Goal: Task Accomplishment & Management: Manage account settings

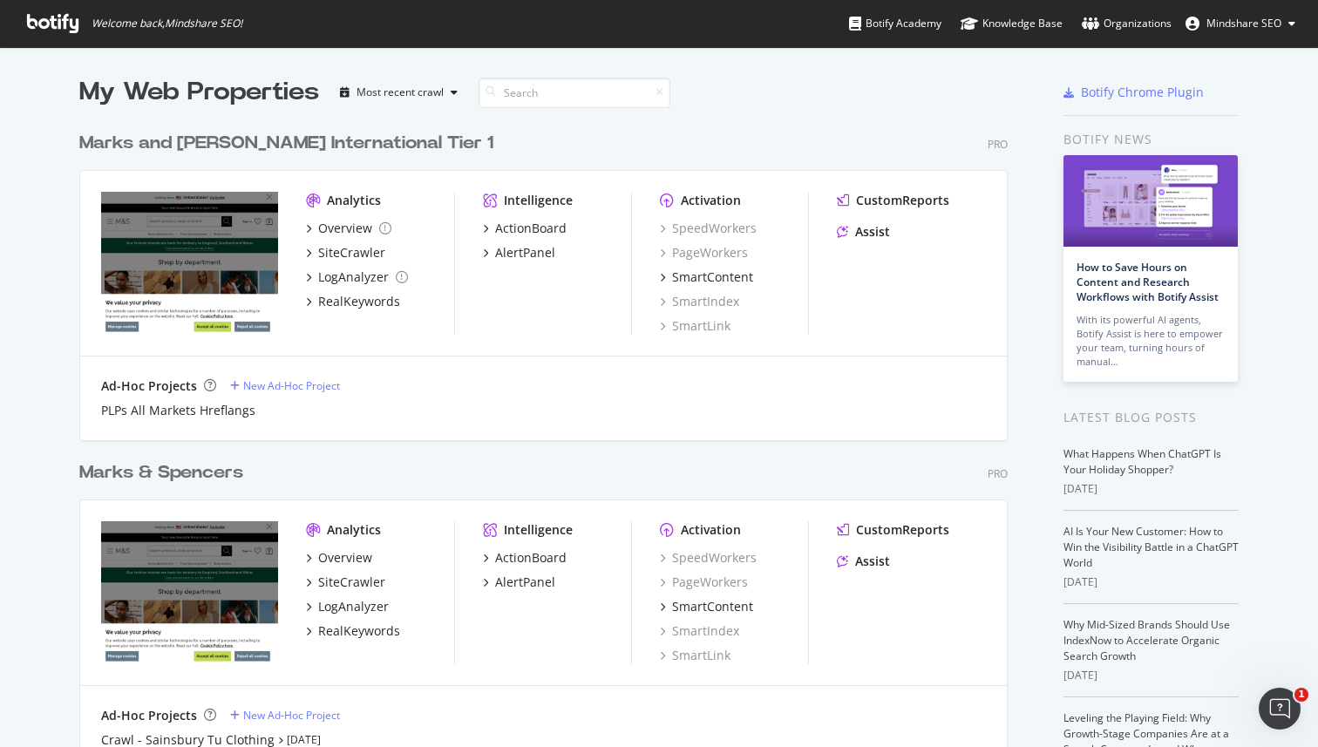
click at [1287, 22] on button "Mindshare SEO" at bounding box center [1240, 24] width 138 height 28
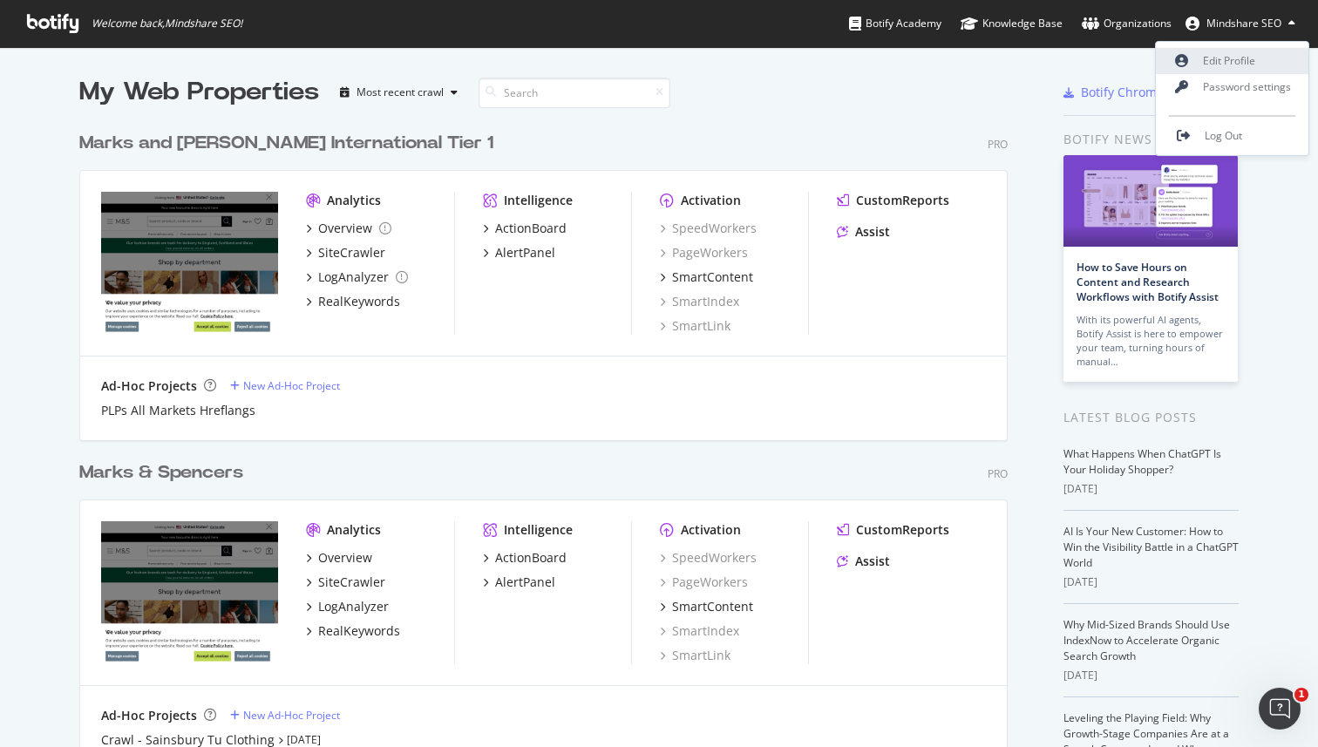
click at [1238, 51] on link "Edit Profile" at bounding box center [1231, 61] width 152 height 26
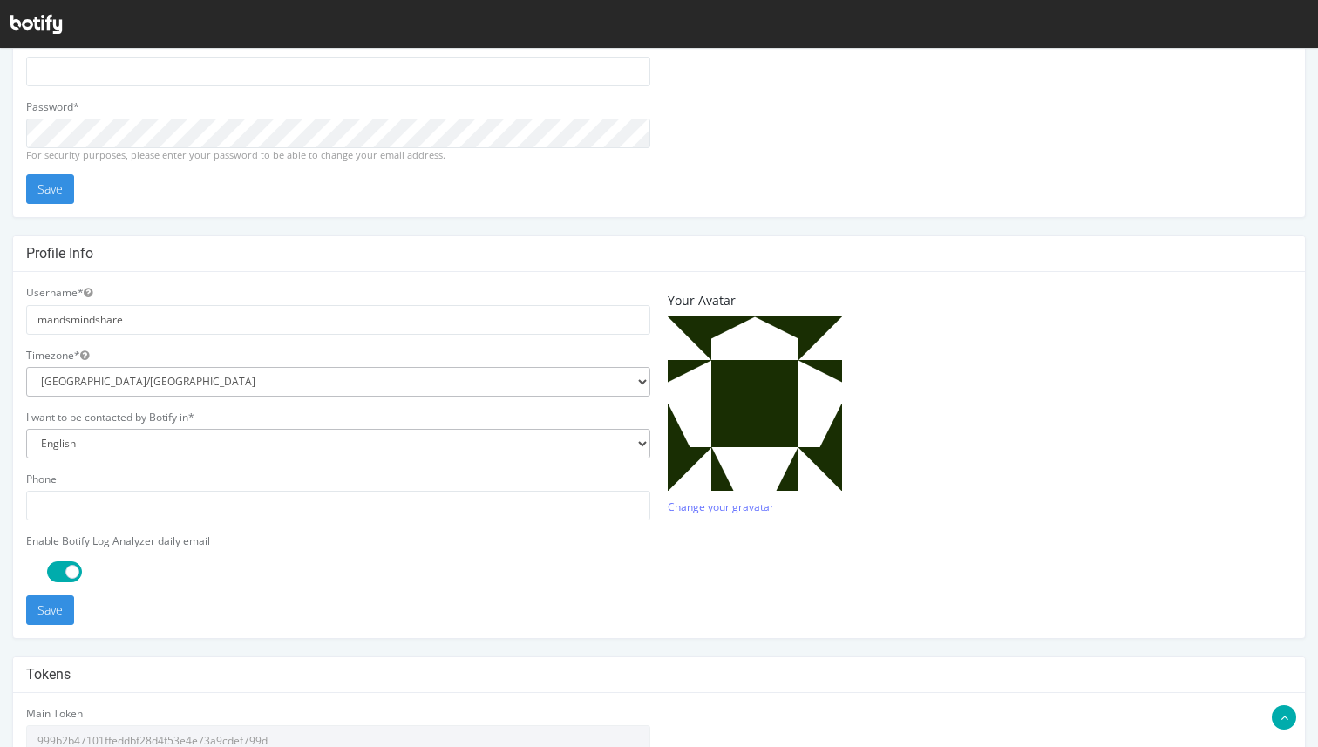
scroll to position [398, 0]
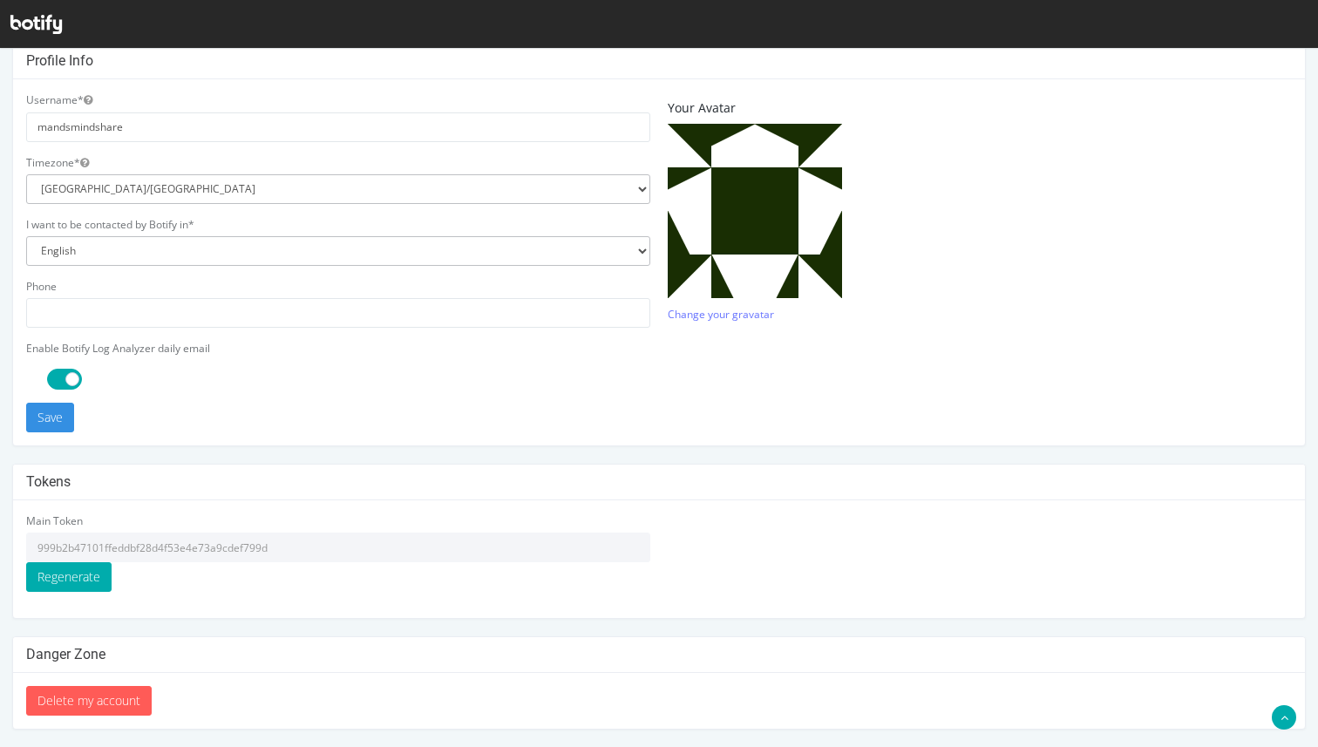
click at [310, 542] on input "999b2b47101ffeddbf28d4f53e4e73a9cdef799d" at bounding box center [338, 547] width 624 height 30
click at [28, 17] on icon at bounding box center [35, 24] width 51 height 19
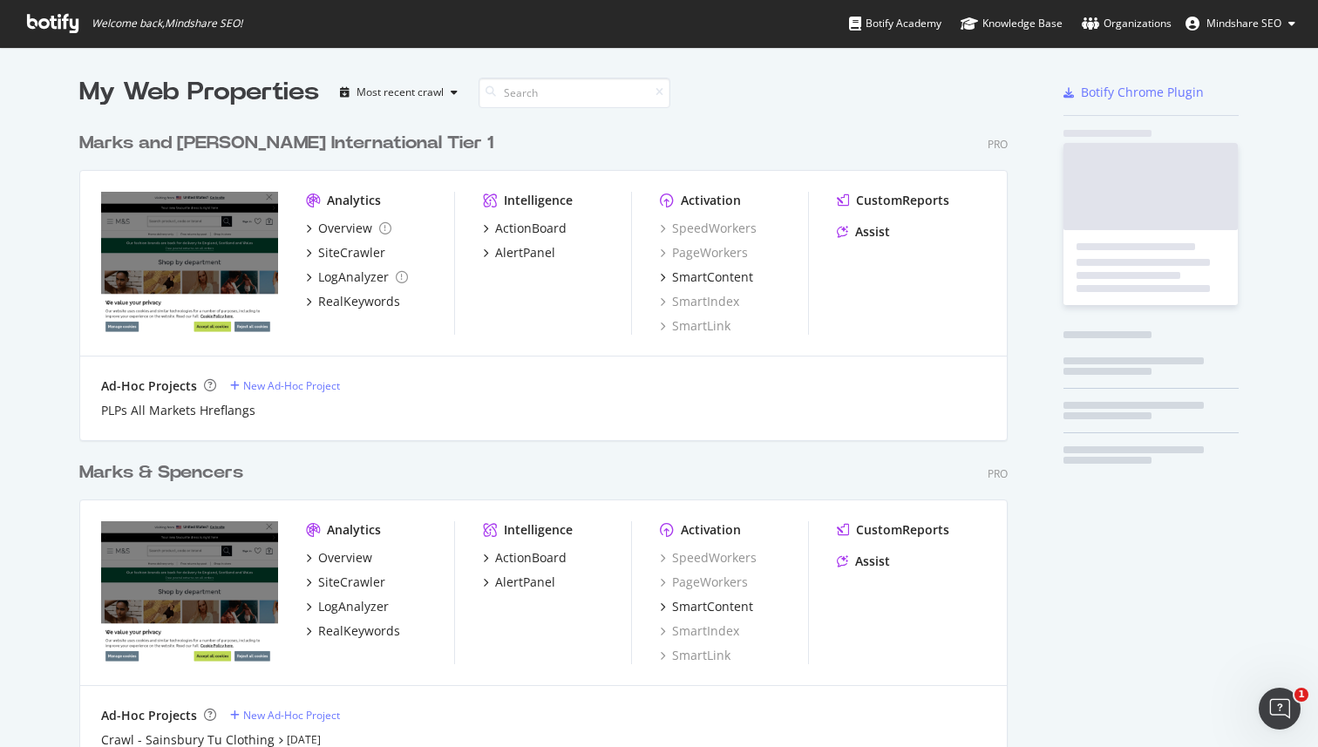
scroll to position [739, 942]
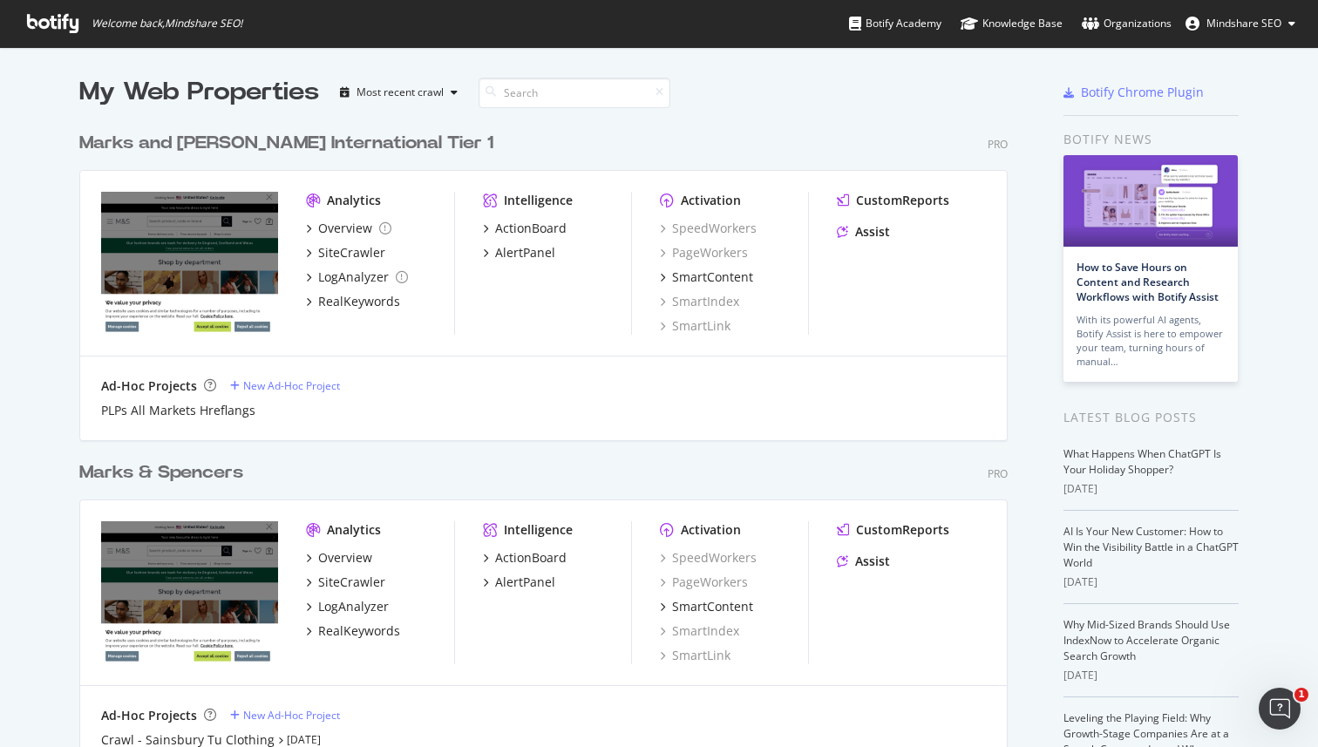
click at [208, 478] on div "Marks & Spencers" at bounding box center [161, 472] width 164 height 25
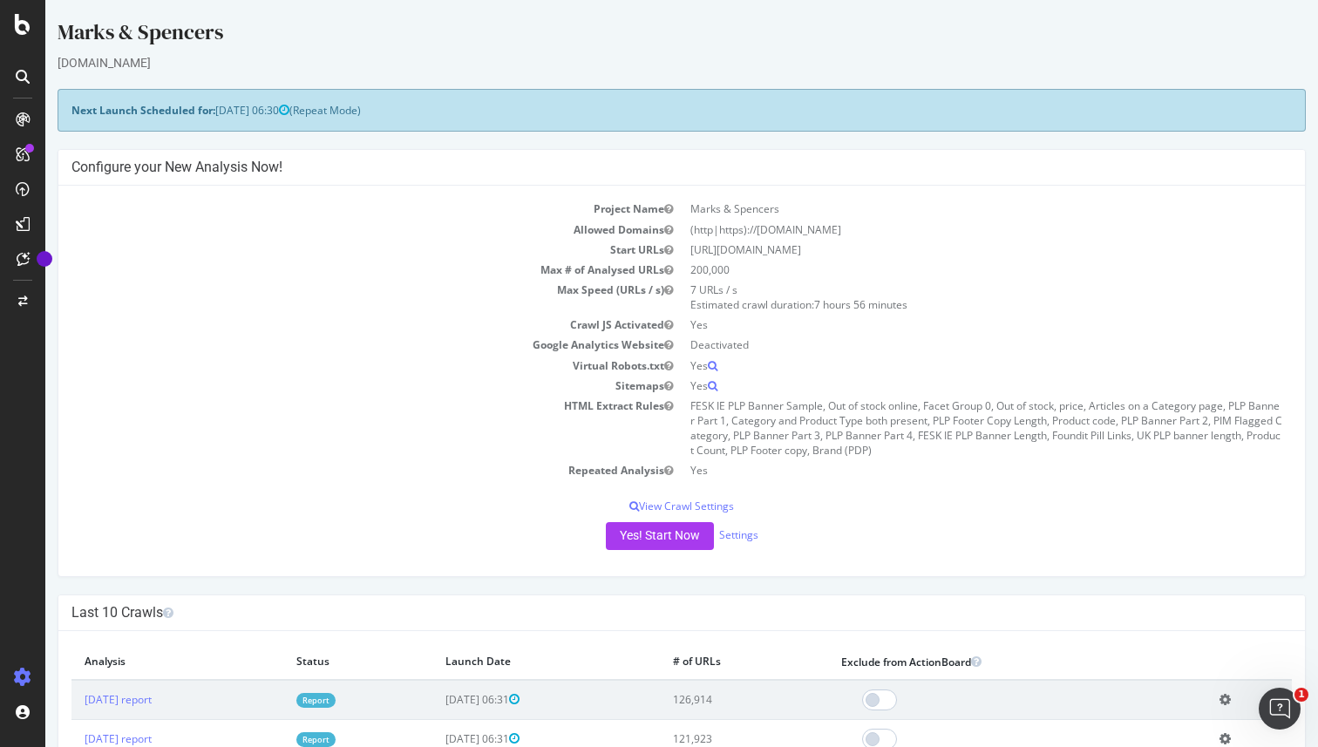
click at [335, 706] on link "Report" at bounding box center [315, 700] width 39 height 15
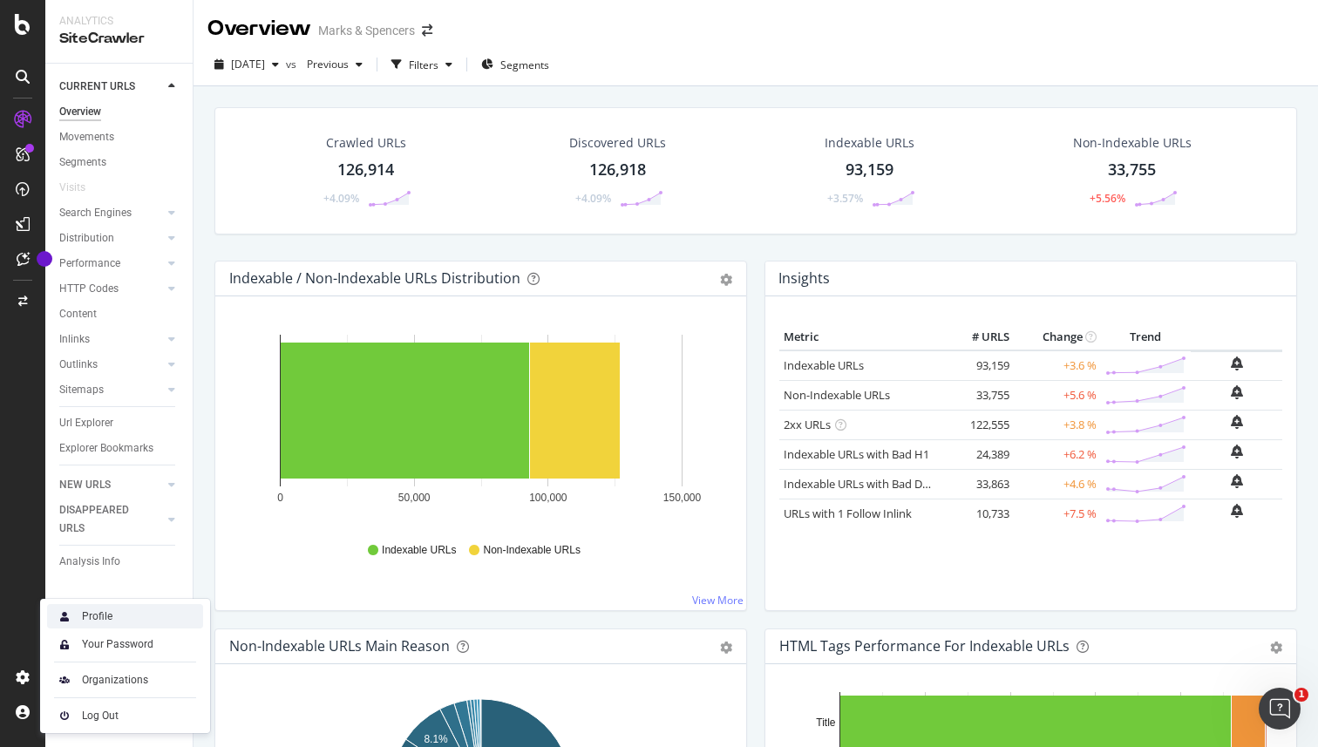
click at [130, 623] on div "Profile" at bounding box center [125, 616] width 156 height 24
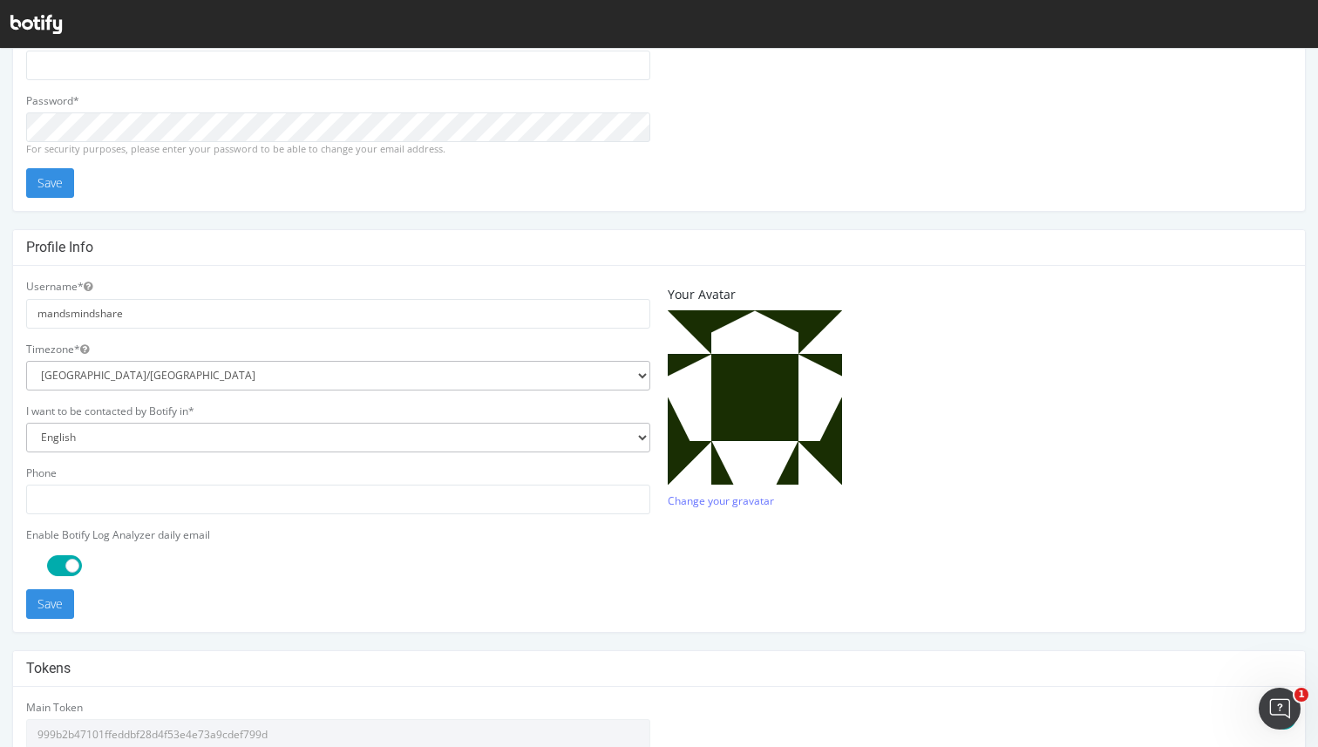
scroll to position [398, 0]
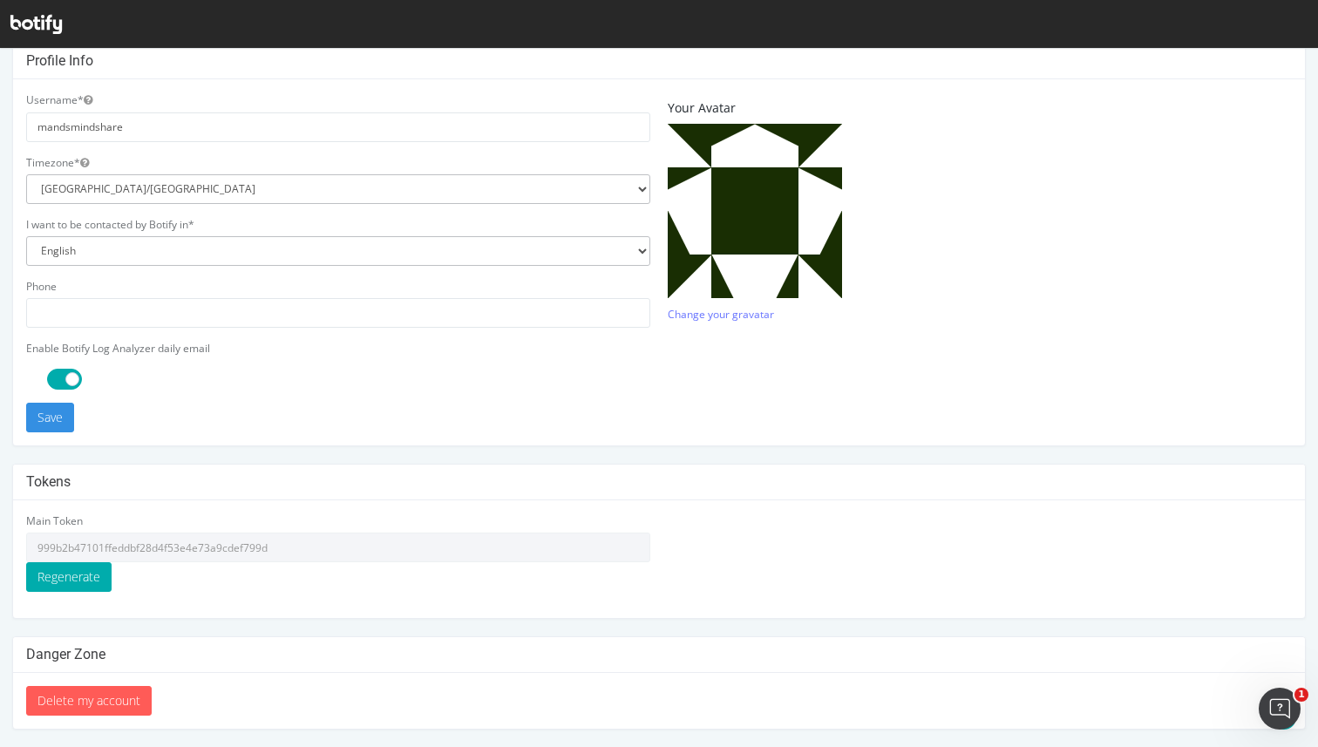
click at [301, 563] on div "Main Token 999b2b47101ffeddbf28d4f53e4e73a9cdef799d Regenerate" at bounding box center [338, 552] width 624 height 78
click at [310, 555] on input "999b2b47101ffeddbf28d4f53e4e73a9cdef799d" at bounding box center [338, 547] width 624 height 30
click at [310, 538] on input "999b2b47101ffeddbf28d4f53e4e73a9cdef799d" at bounding box center [338, 547] width 624 height 30
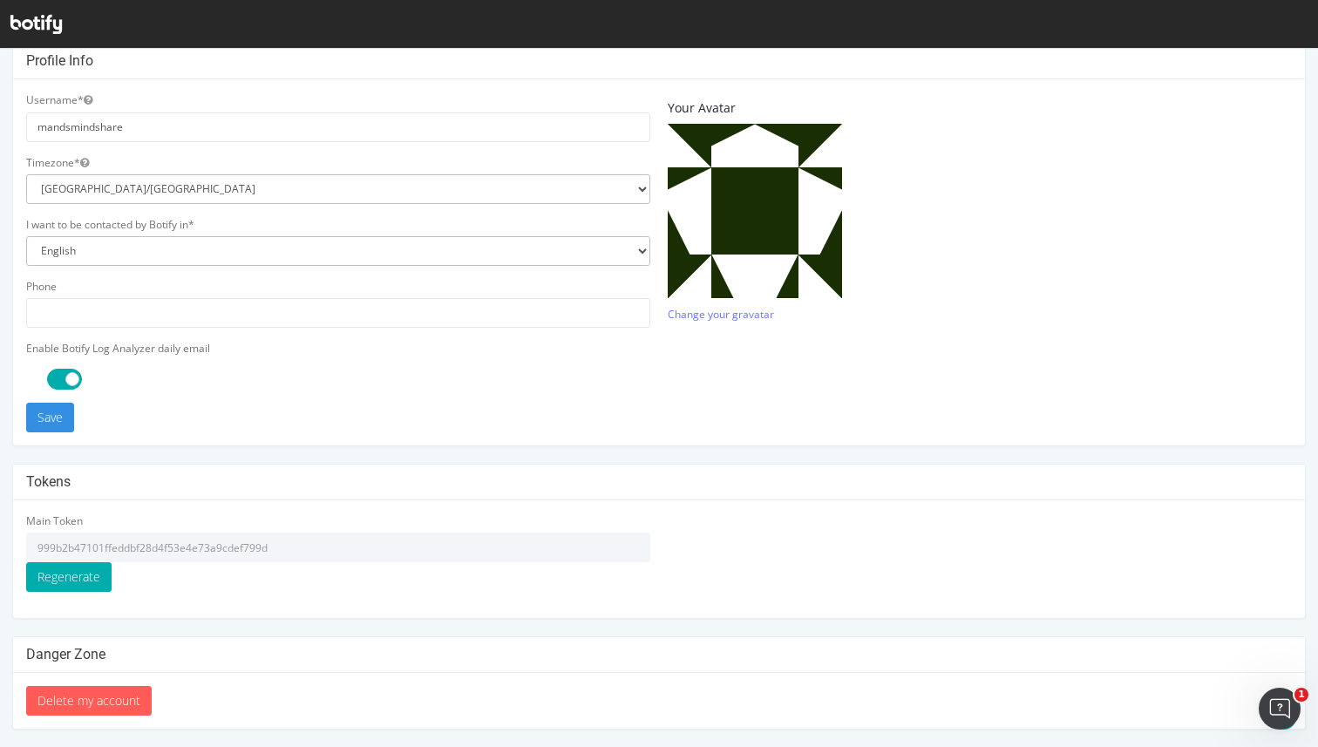
click at [310, 538] on input "999b2b47101ffeddbf28d4f53e4e73a9cdef799d" at bounding box center [338, 547] width 624 height 30
